Goal: Information Seeking & Learning: Learn about a topic

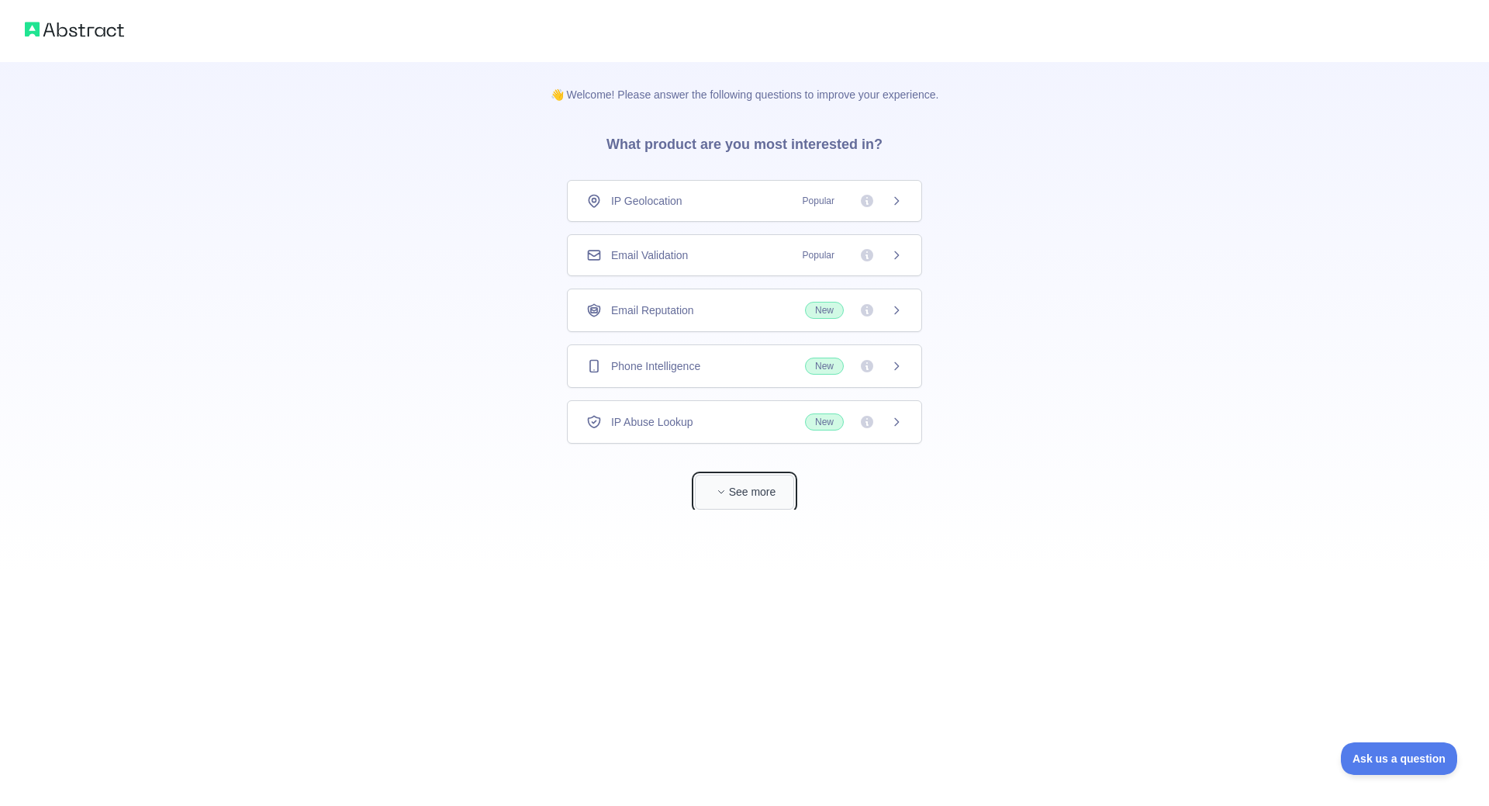
click at [766, 485] on button "See more" at bounding box center [744, 492] width 99 height 35
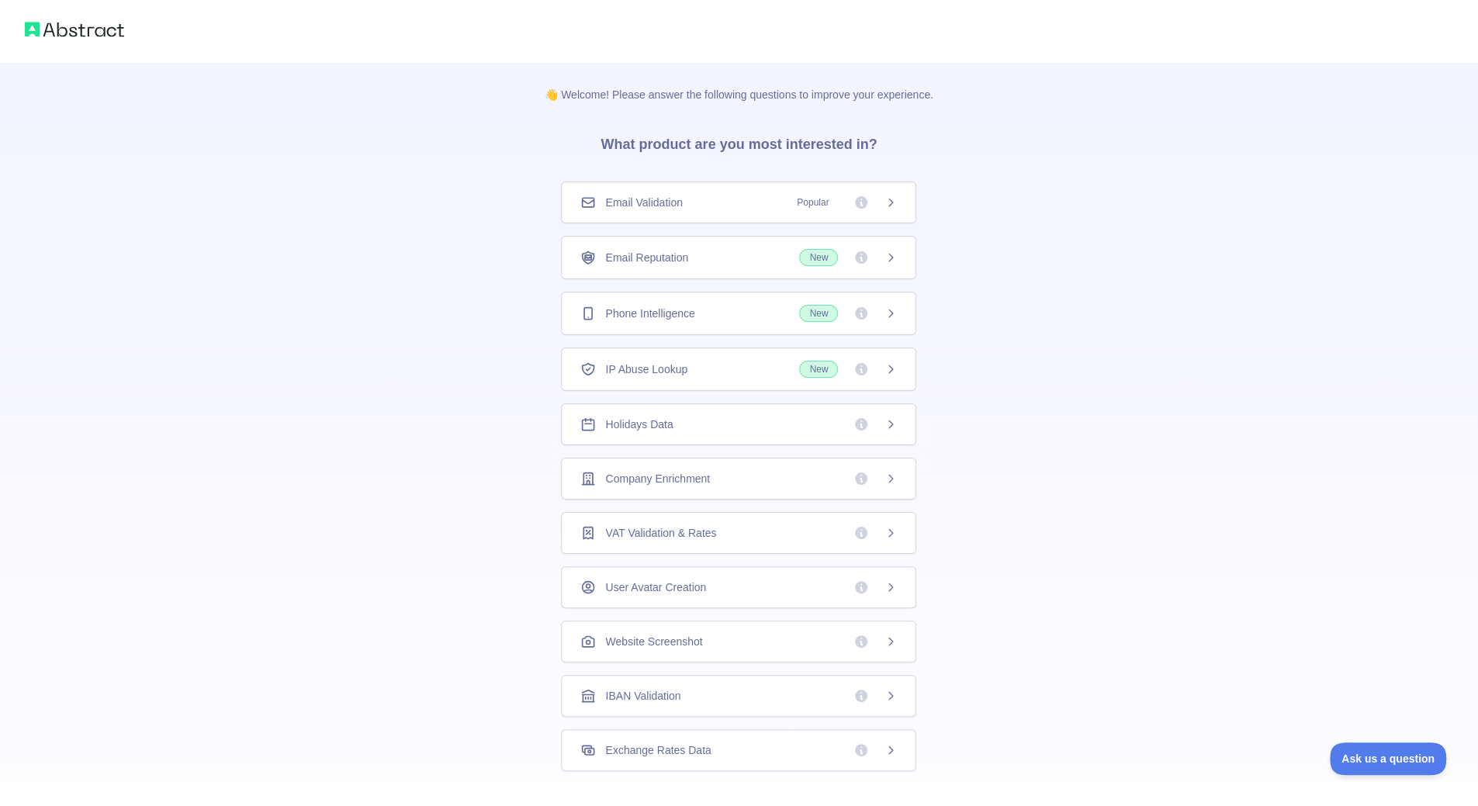
click at [679, 198] on div "Email Validation Popular" at bounding box center [738, 203] width 316 height 16
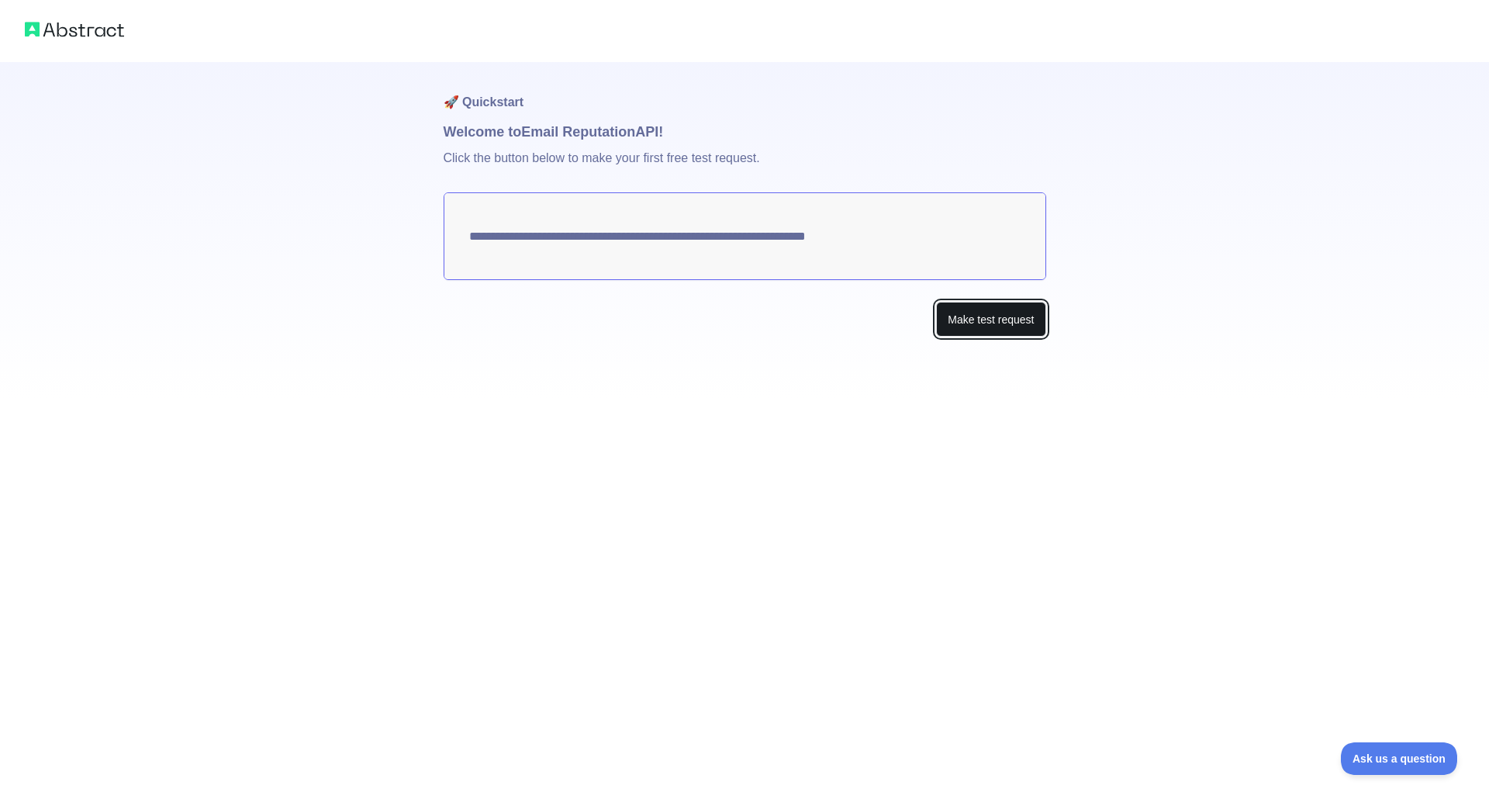
click at [963, 319] on button "Make test request" at bounding box center [990, 319] width 109 height 35
